Goal: Task Accomplishment & Management: Manage account settings

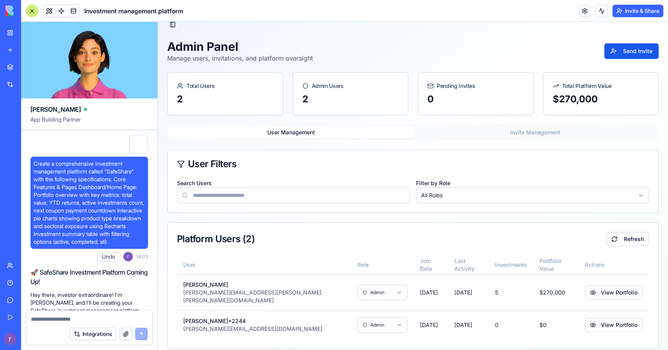
scroll to position [20990, 0]
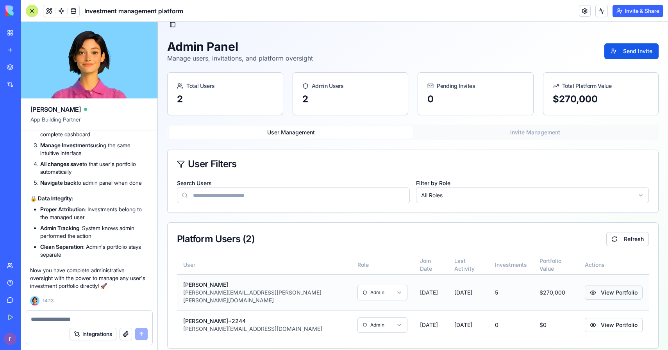
click at [600, 286] on button "View Portfolio" at bounding box center [614, 293] width 58 height 14
click at [225, 201] on input "Search Users" at bounding box center [293, 196] width 233 height 16
click at [261, 161] on div "User Filters" at bounding box center [413, 163] width 472 height 9
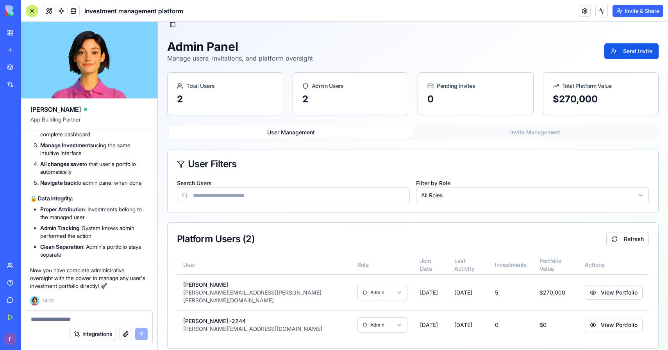
scroll to position [20719, 0]
click at [309, 319] on html "SafeShare Investment Platform Navigation Dashboard Investments Admin Panel Welc…" at bounding box center [413, 184] width 511 height 349
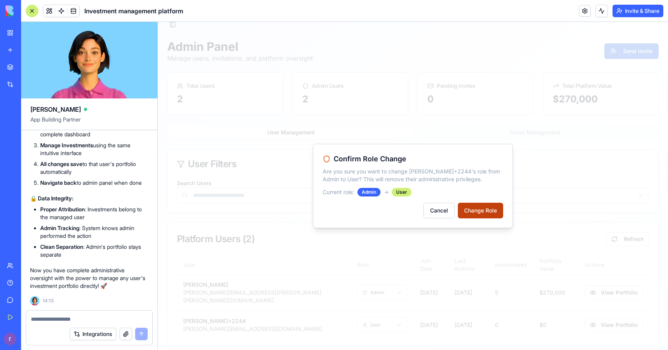
click at [478, 217] on button "Change Role" at bounding box center [480, 211] width 45 height 16
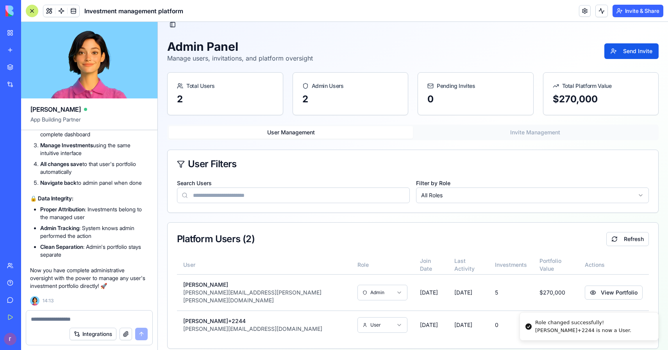
click at [343, 240] on div "Platform Users ( 2 ) Refresh" at bounding box center [413, 239] width 472 height 14
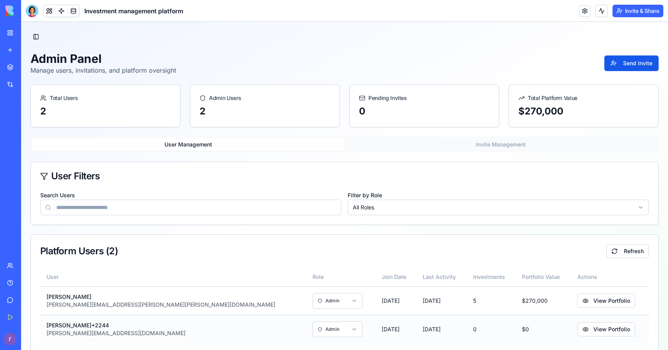
click at [201, 322] on html "SafeShare Investment Platform Navigation Dashboard Investments Admin Panel Welc…" at bounding box center [344, 192] width 647 height 341
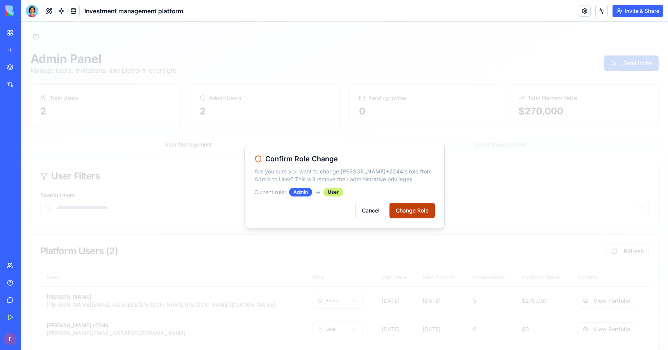
click at [418, 206] on button "Change Role" at bounding box center [412, 211] width 45 height 16
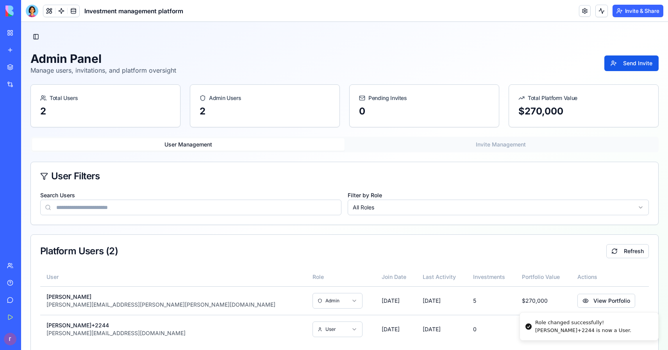
scroll to position [12, 0]
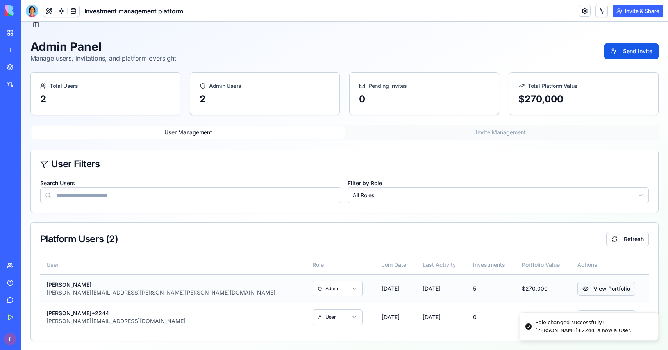
click at [578, 290] on button "View Portfolio" at bounding box center [607, 289] width 58 height 14
click at [578, 311] on button "View Portfolio" at bounding box center [607, 317] width 58 height 14
click at [578, 312] on button "View Portfolio" at bounding box center [607, 317] width 58 height 14
click at [22, 7] on header "Investment management platform Invite & Share" at bounding box center [344, 11] width 647 height 22
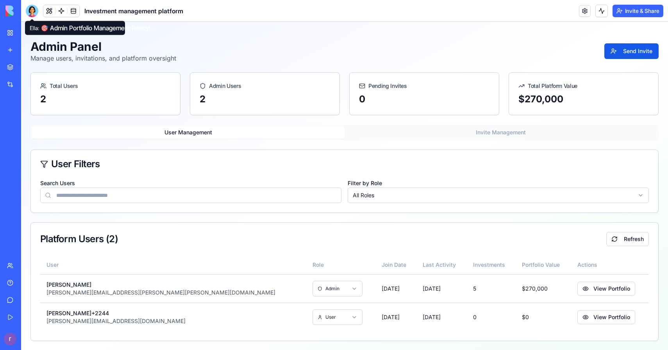
click at [27, 8] on div at bounding box center [32, 11] width 13 height 13
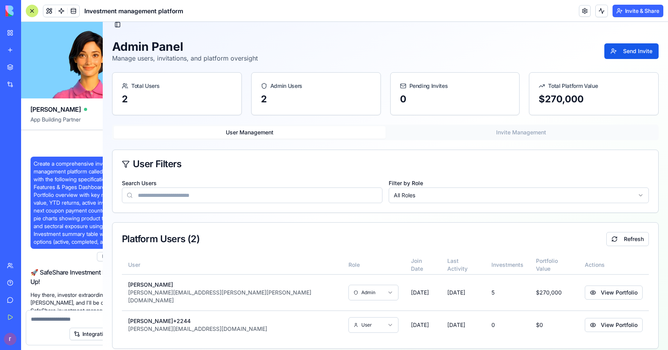
scroll to position [20923, 0]
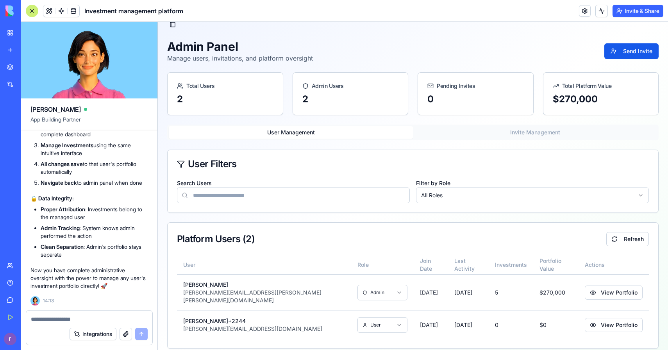
click at [125, 317] on textarea at bounding box center [89, 319] width 117 height 8
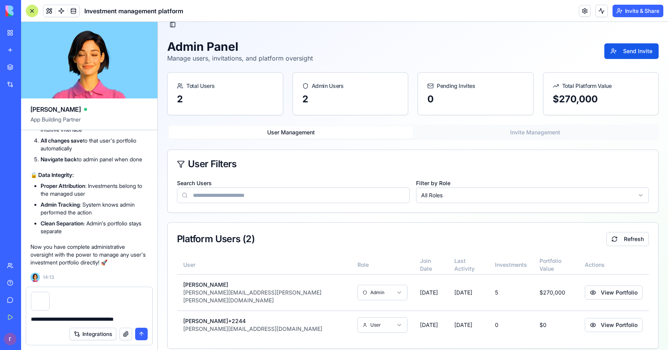
type textarea "**********"
